Goal: Task Accomplishment & Management: Manage account settings

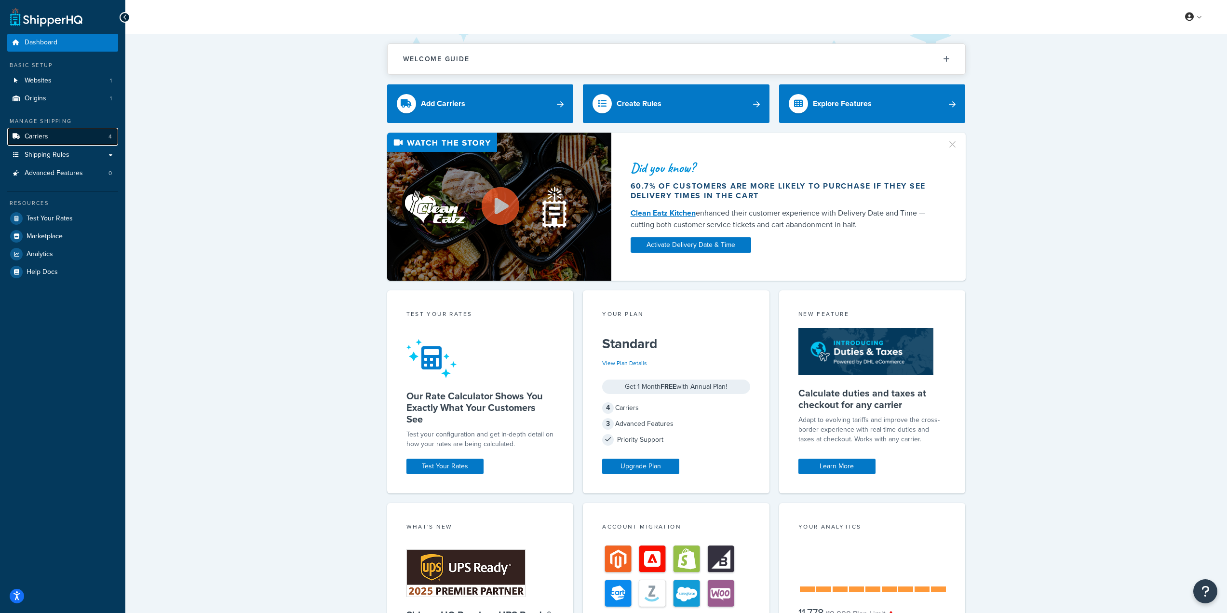
click at [35, 136] on span "Carriers" at bounding box center [37, 137] width 24 height 8
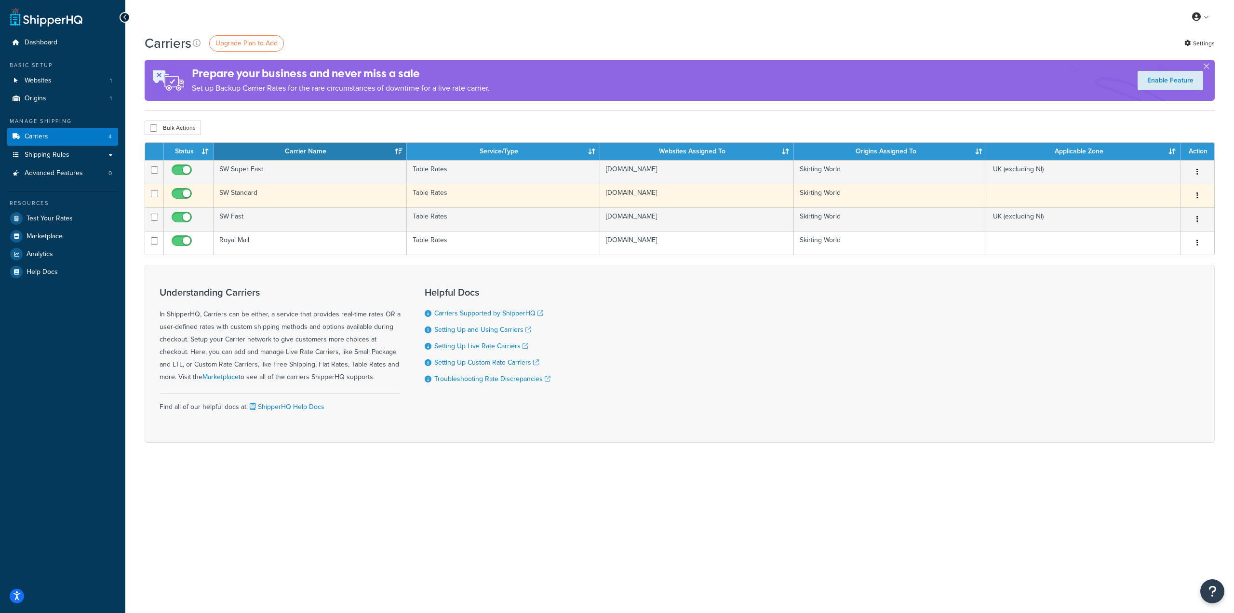
click at [247, 195] on td "SW Standard" at bounding box center [310, 196] width 193 height 24
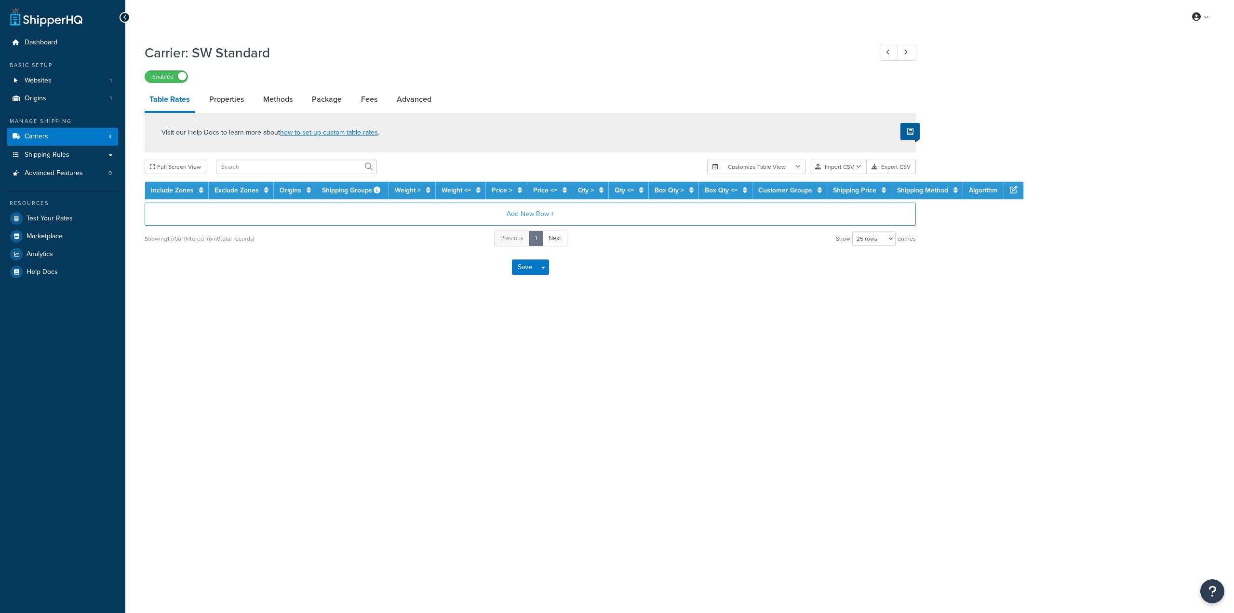
select select "25"
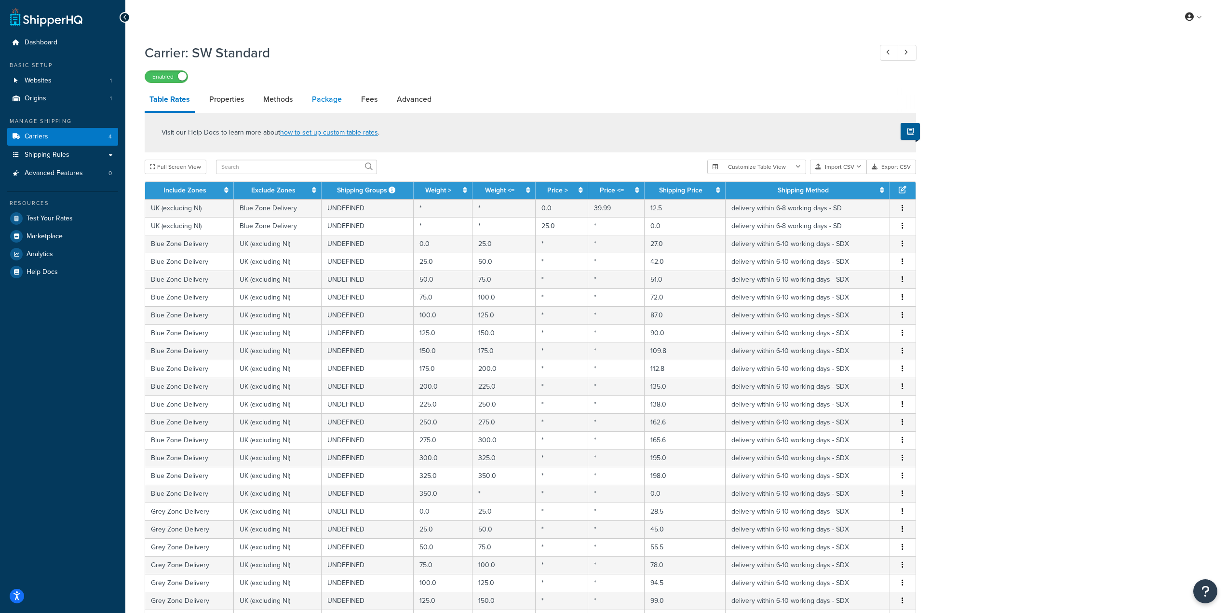
click at [324, 102] on link "Package" at bounding box center [327, 99] width 40 height 23
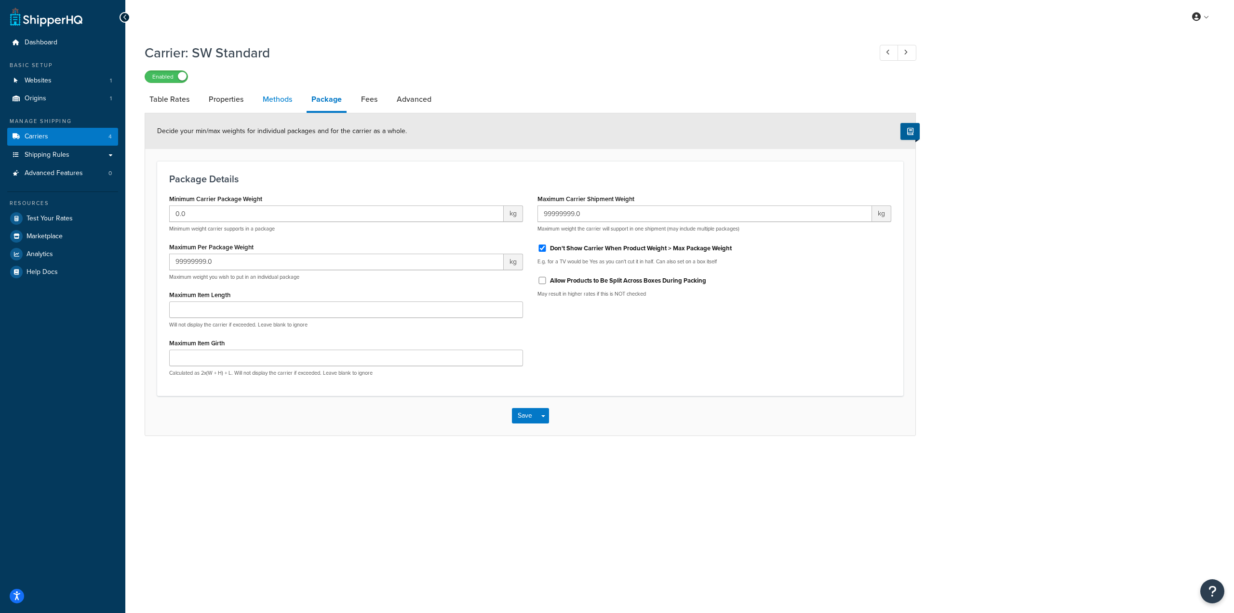
click at [270, 101] on link "Methods" at bounding box center [277, 99] width 39 height 23
select select "25"
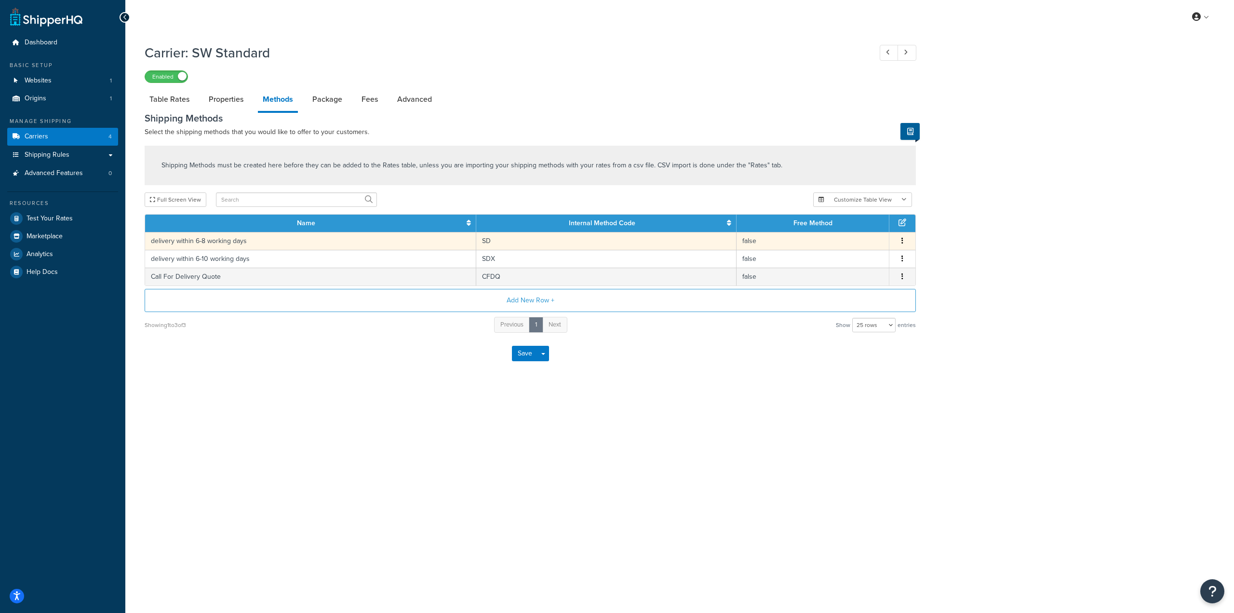
click at [208, 242] on td "delivery within 6-8 working days" at bounding box center [310, 241] width 331 height 18
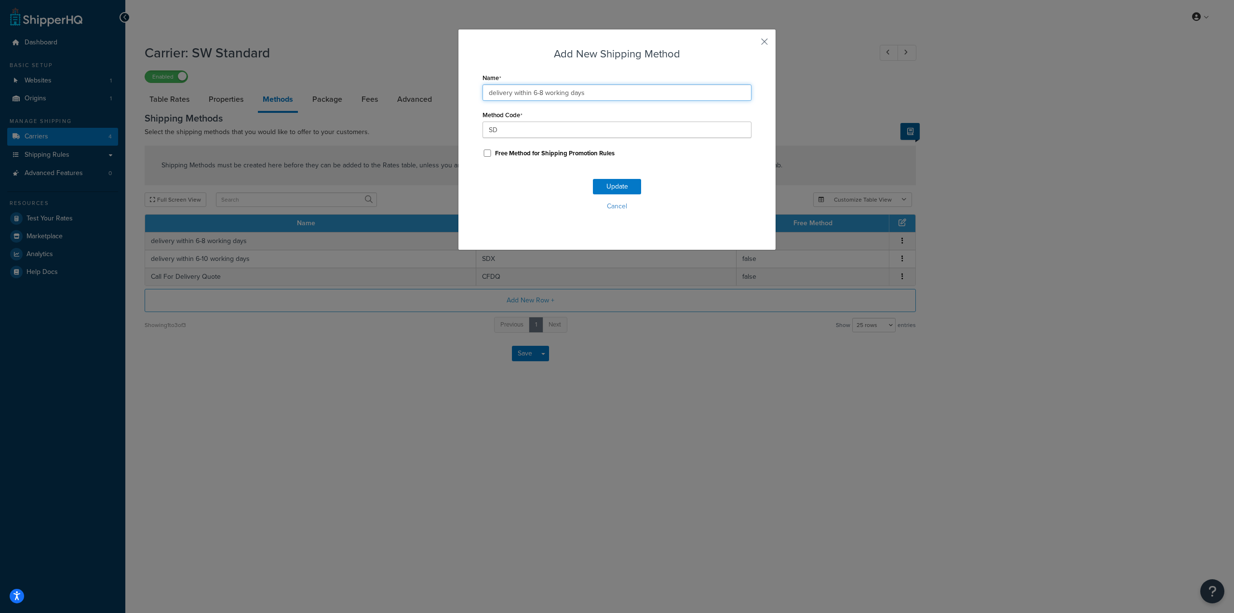
click at [537, 91] on input "delivery within 6-8 working days" at bounding box center [616, 92] width 269 height 16
type input "delivery within 6-9 working days"
click at [616, 189] on button "Update" at bounding box center [617, 186] width 48 height 15
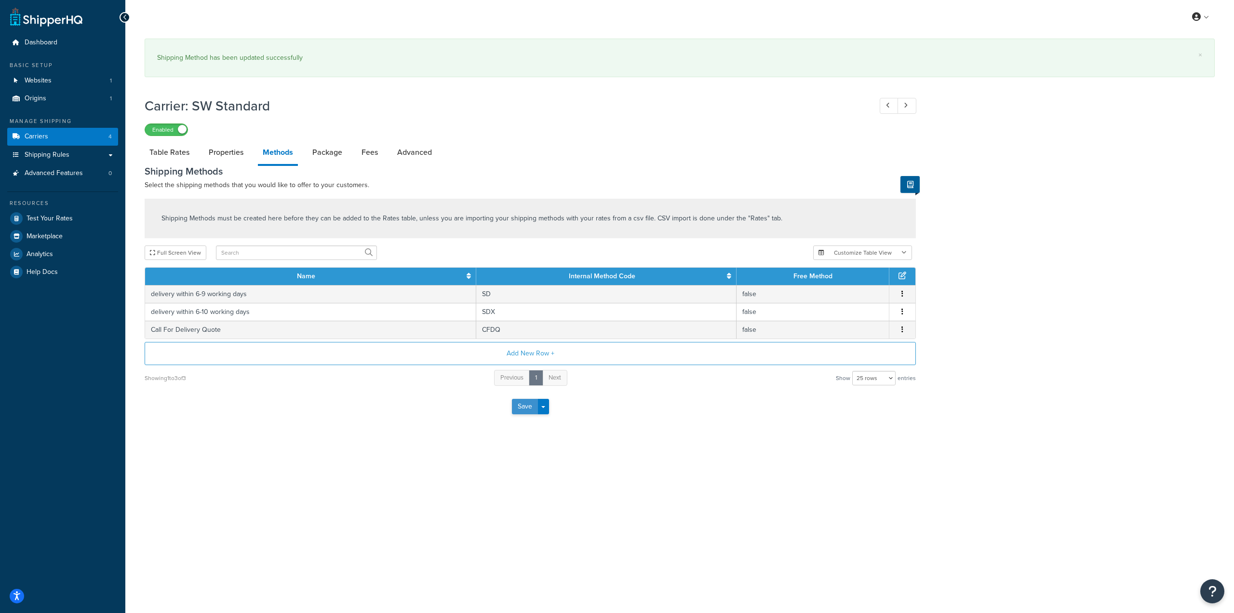
click at [529, 409] on button "Save" at bounding box center [525, 406] width 26 height 15
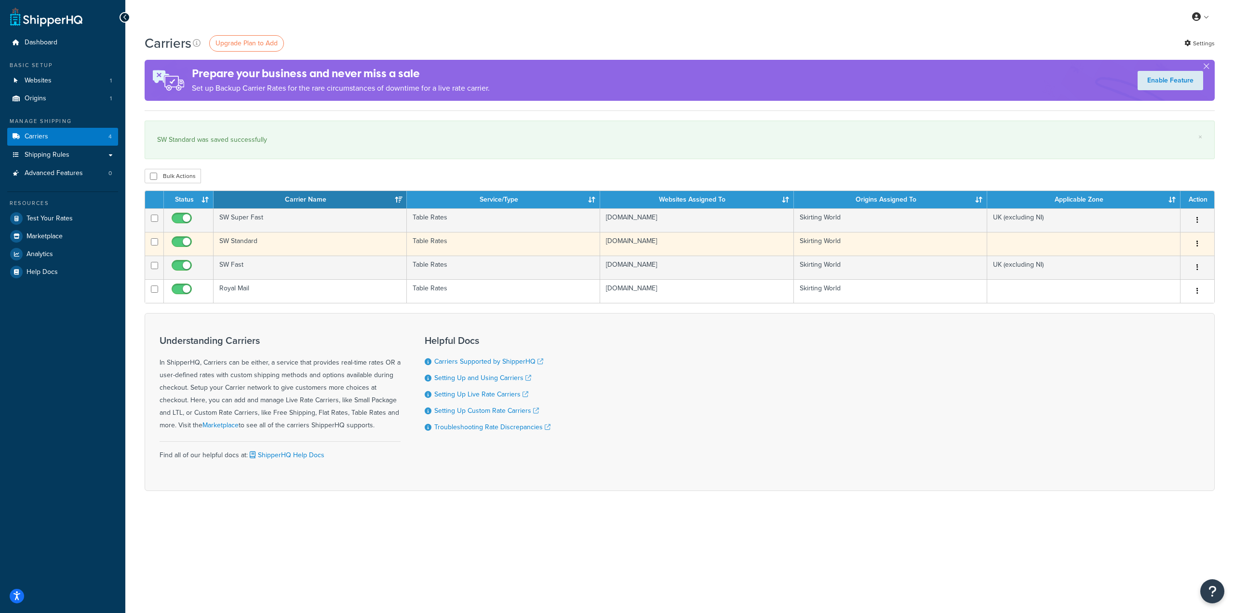
click at [308, 241] on td "SW Standard" at bounding box center [310, 244] width 193 height 24
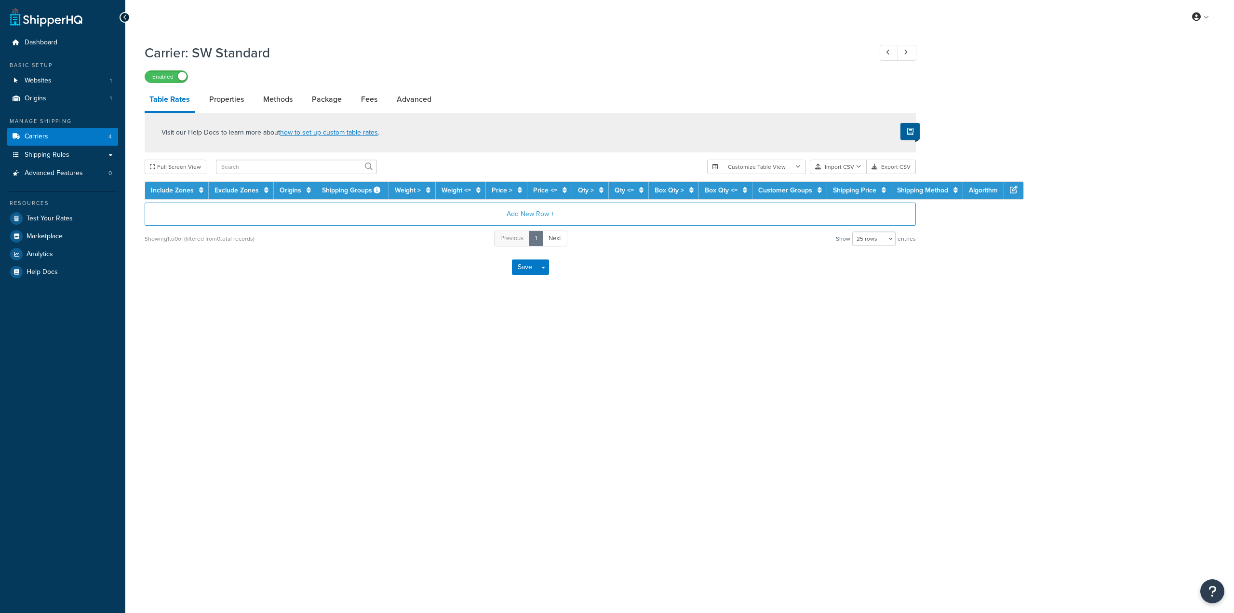
select select "25"
